Goal: Find specific page/section: Find specific page/section

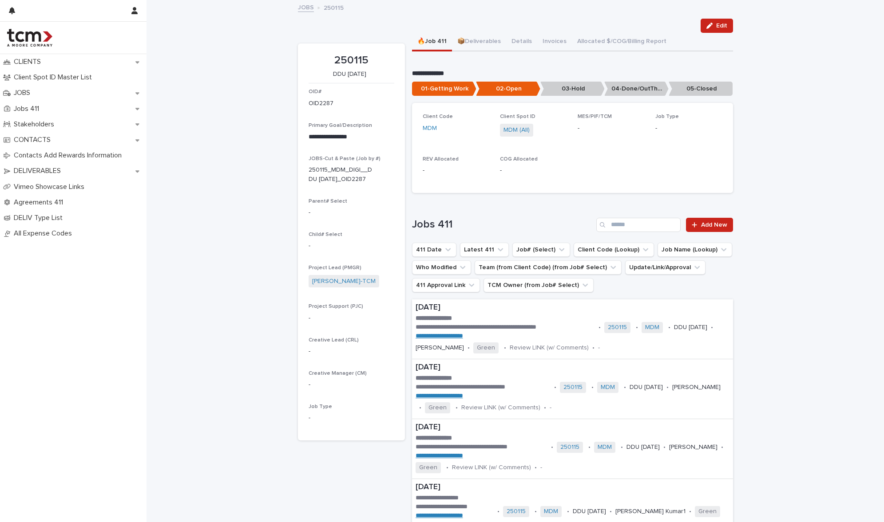
click at [306, 11] on link "JOBS" at bounding box center [306, 7] width 16 height 10
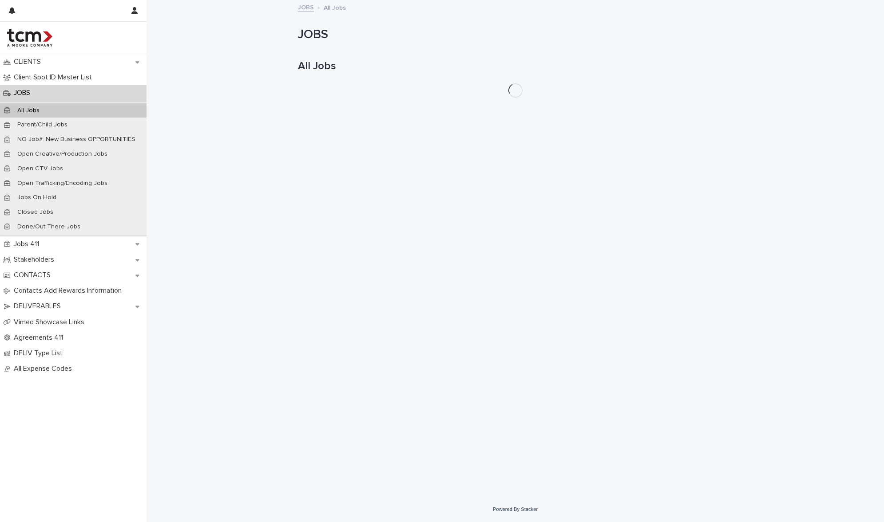
click at [304, 7] on link "JOBS" at bounding box center [306, 7] width 16 height 10
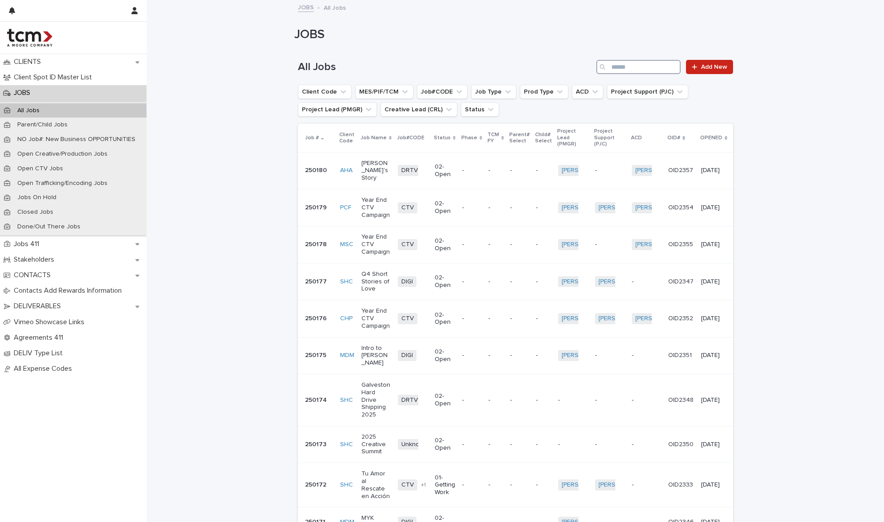
click at [623, 68] on input "Search" at bounding box center [638, 67] width 84 height 14
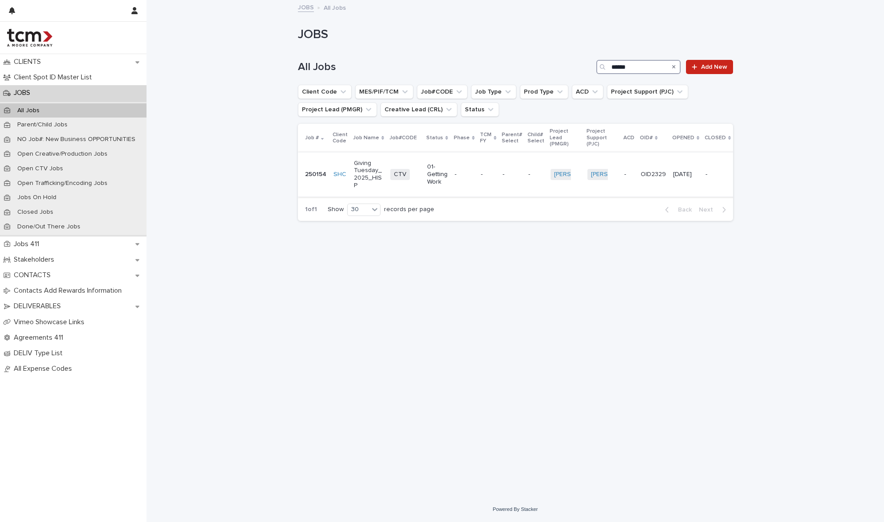
type input "******"
click at [399, 179] on span "CTV" at bounding box center [400, 174] width 20 height 11
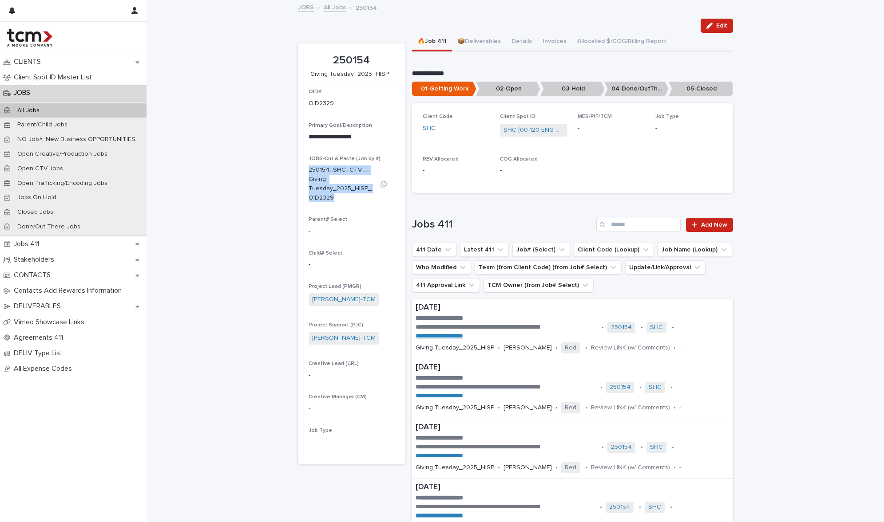
drag, startPoint x: 306, startPoint y: 168, endPoint x: 336, endPoint y: 195, distance: 40.9
click at [336, 195] on p "250154_SHC_CTV__Giving Tuesday_2025_HISP_OID2329" at bounding box center [340, 184] width 64 height 37
copy p "250154_SHC_CTV__Giving Tuesday_2025_HISP_OID2329"
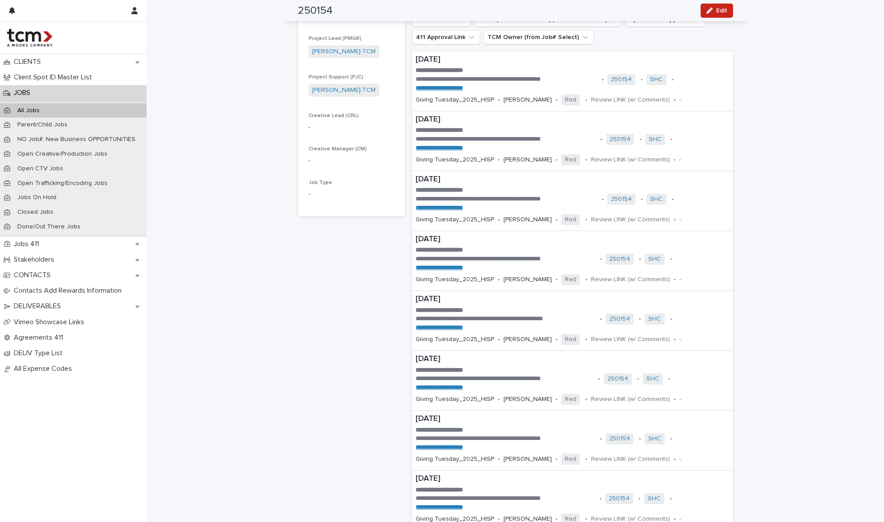
scroll to position [57, 0]
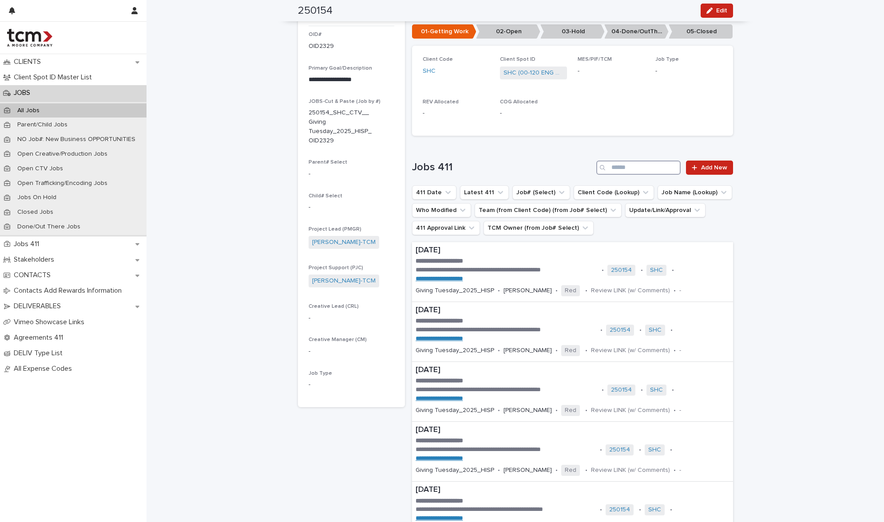
click at [632, 163] on input "Search" at bounding box center [638, 168] width 84 height 14
type input "*****"
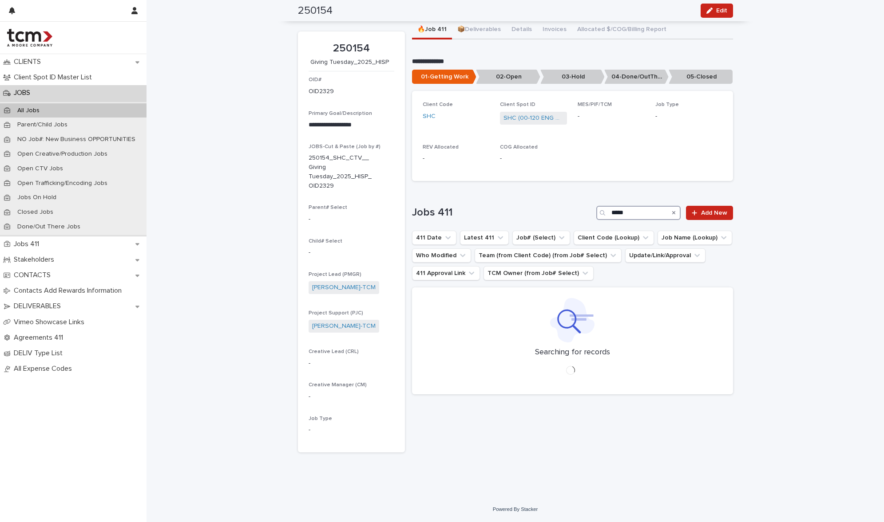
scroll to position [0, 0]
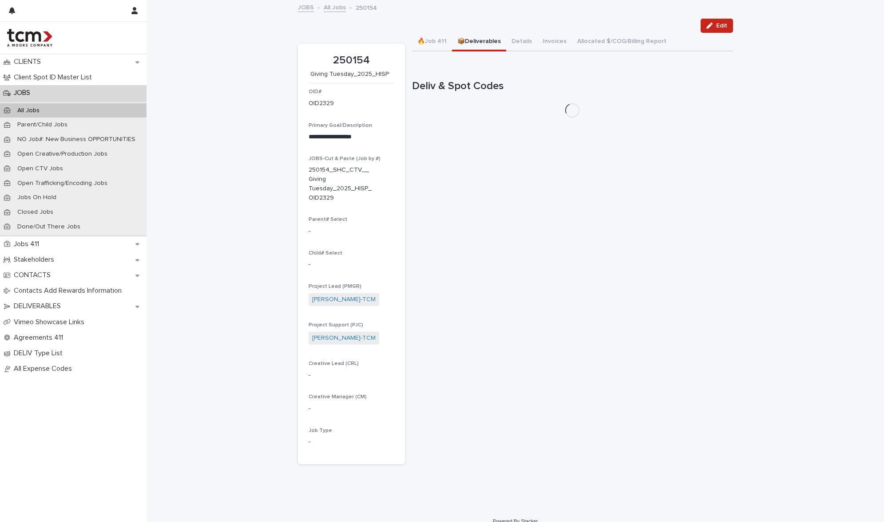
click at [457, 38] on button "📦Deliverables" at bounding box center [479, 42] width 54 height 19
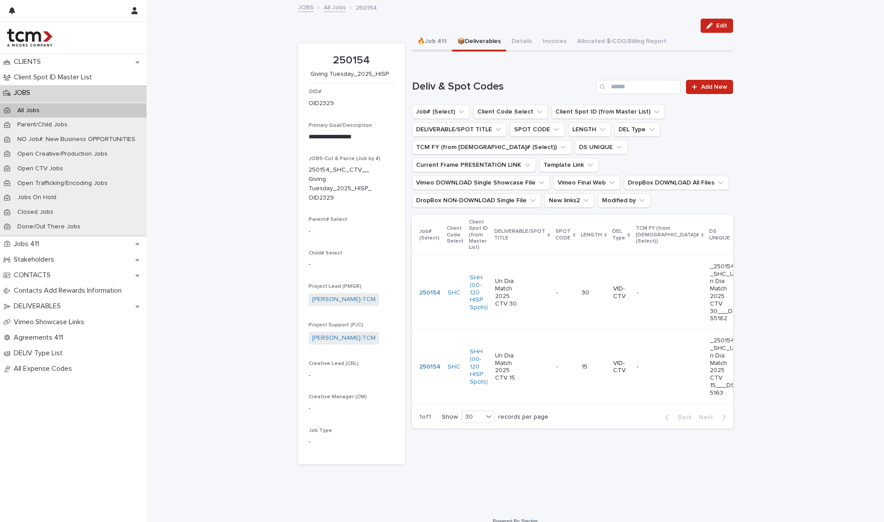
click at [426, 36] on button "🔥Job 411" at bounding box center [432, 42] width 40 height 19
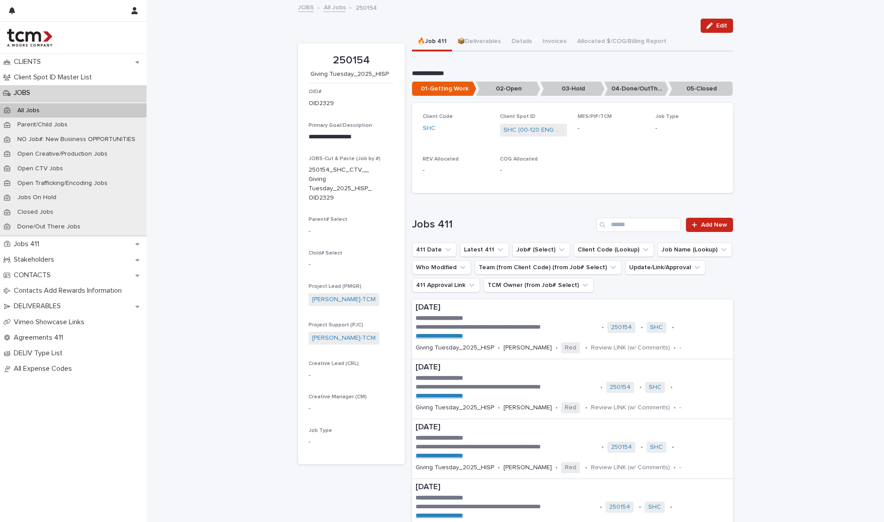
click at [331, 7] on link "All Jobs" at bounding box center [335, 7] width 22 height 10
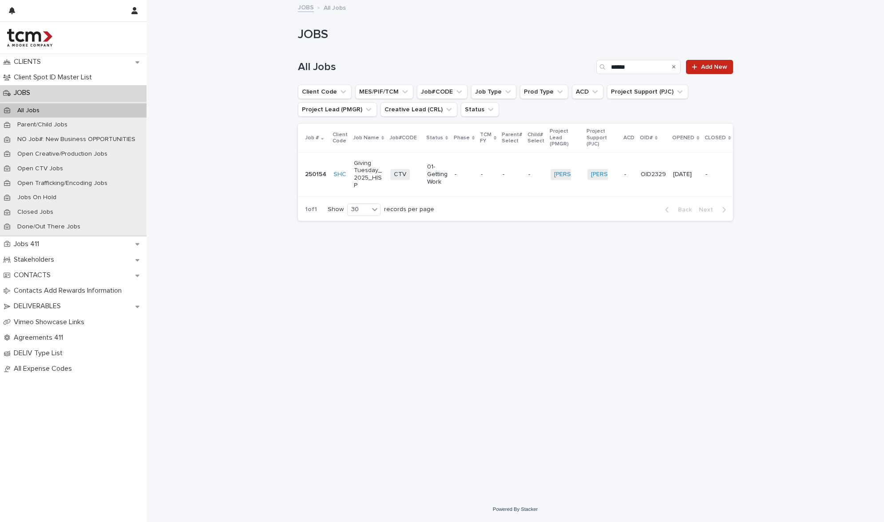
click at [300, 3] on link "JOBS" at bounding box center [306, 7] width 16 height 10
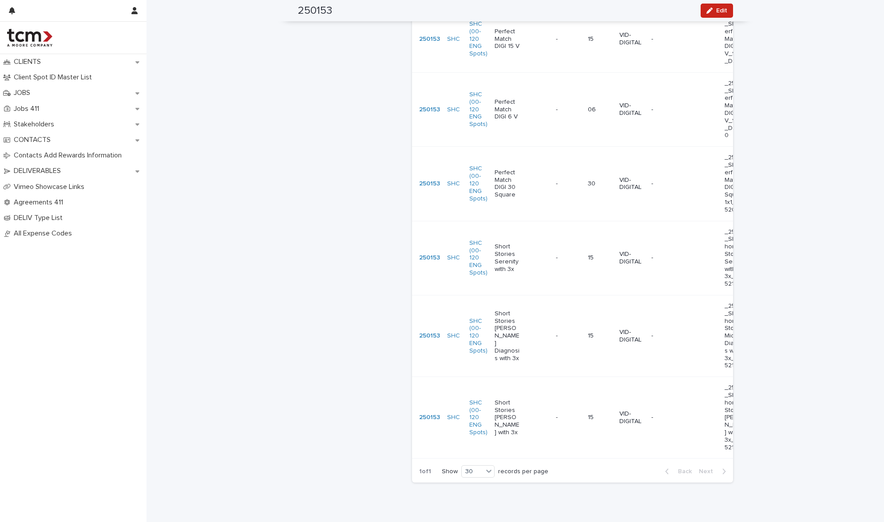
scroll to position [1039, 0]
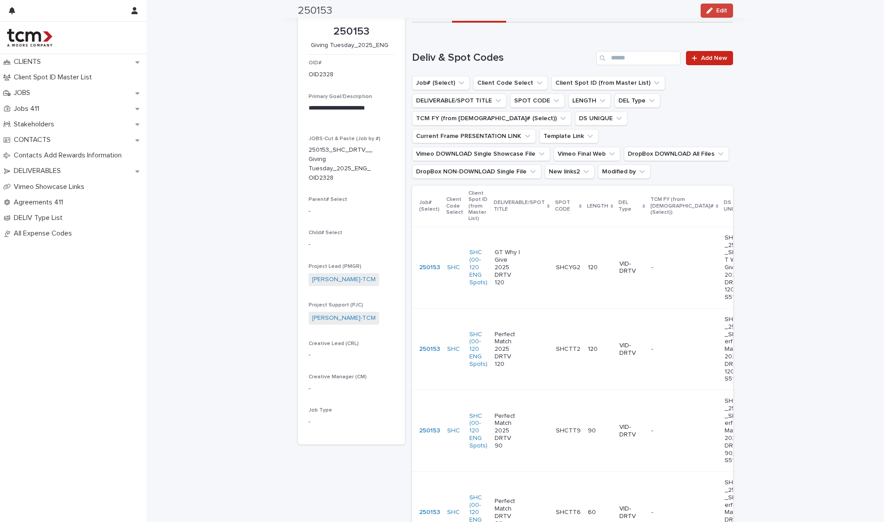
scroll to position [0, 0]
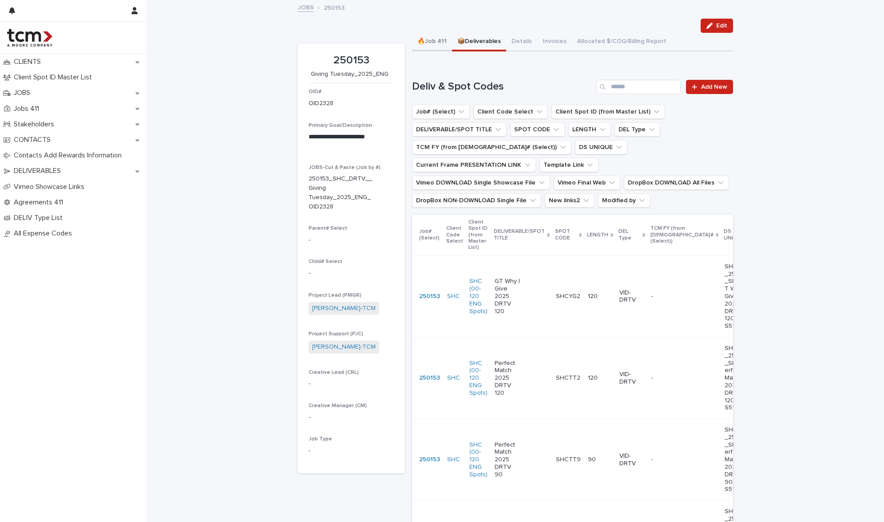
click at [413, 39] on button "🔥Job 411" at bounding box center [432, 42] width 40 height 19
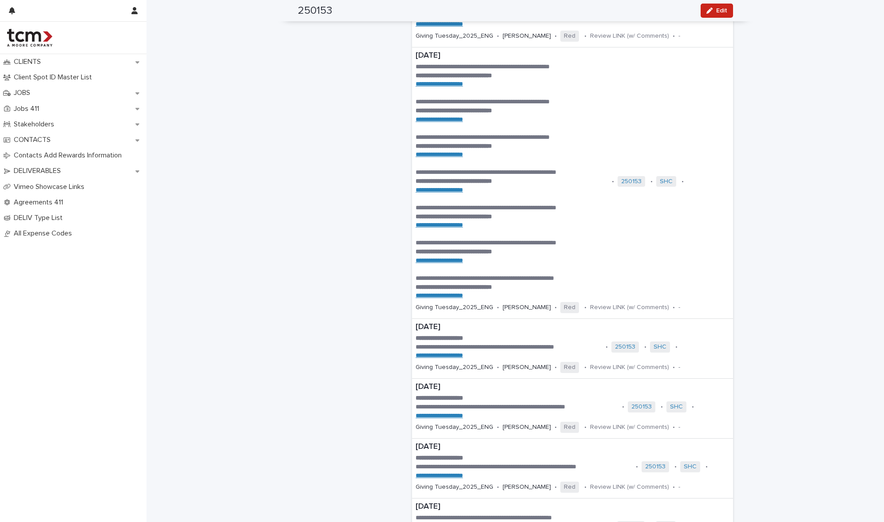
scroll to position [1182, 0]
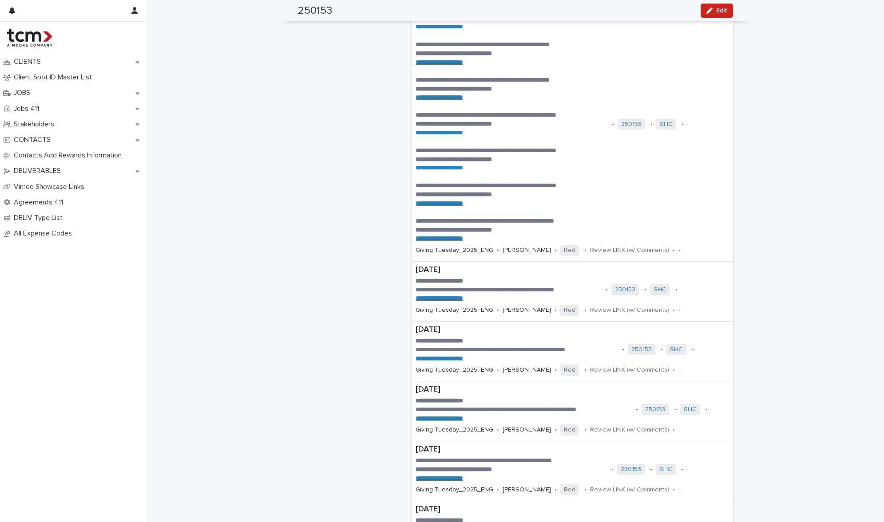
click at [775, 306] on div "**********" at bounding box center [514, 150] width 737 height 2662
drag, startPoint x: 442, startPoint y: 362, endPoint x: 442, endPoint y: 367, distance: 5.3
click at [786, 219] on div "**********" at bounding box center [514, 150] width 737 height 2662
